Goal: Task Accomplishment & Management: Use online tool/utility

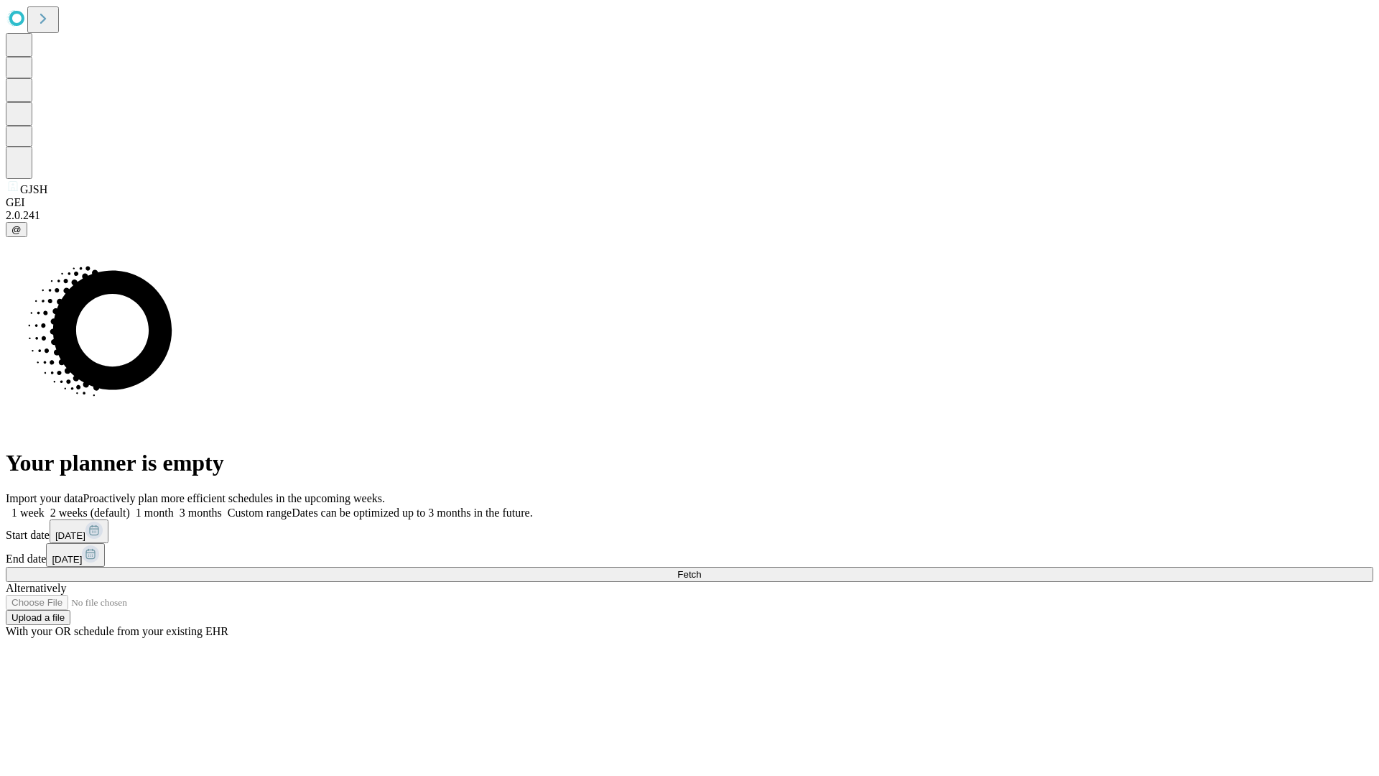
click at [701, 569] on span "Fetch" at bounding box center [689, 574] width 24 height 11
